Goal: Browse casually: Explore the website without a specific task or goal

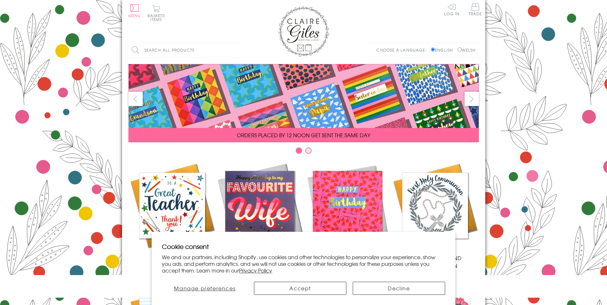
scroll to position [252, 0]
